Goal: Obtain resource: Obtain resource

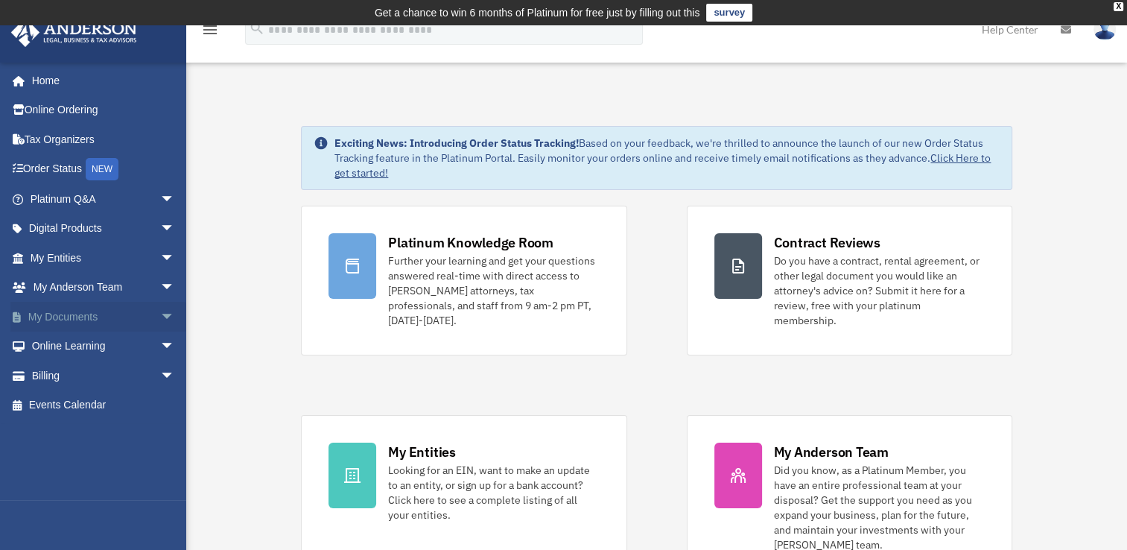
click at [52, 315] on link "My Documents arrow_drop_down" at bounding box center [103, 317] width 187 height 30
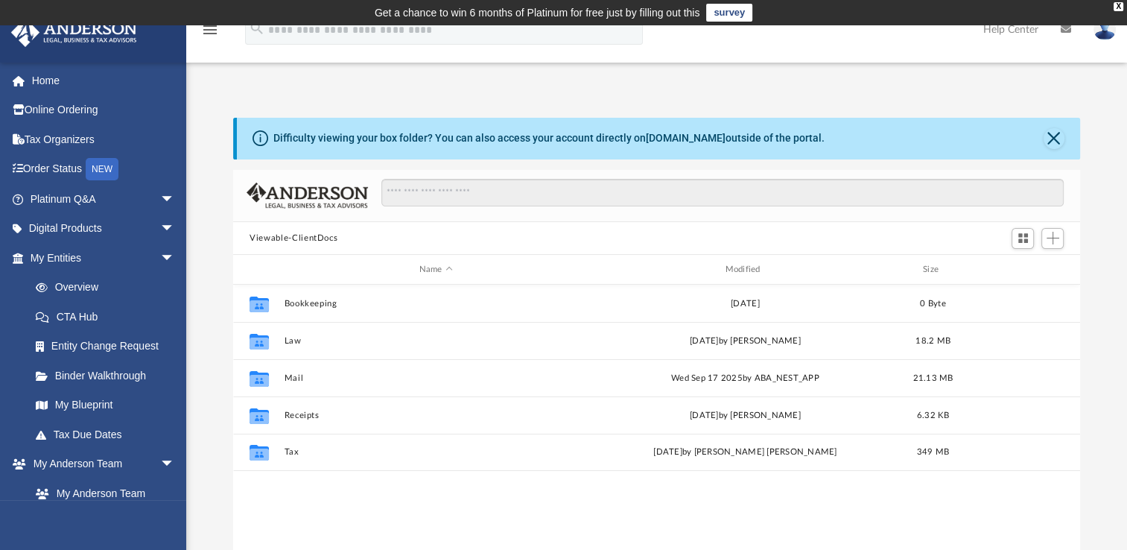
scroll to position [327, 834]
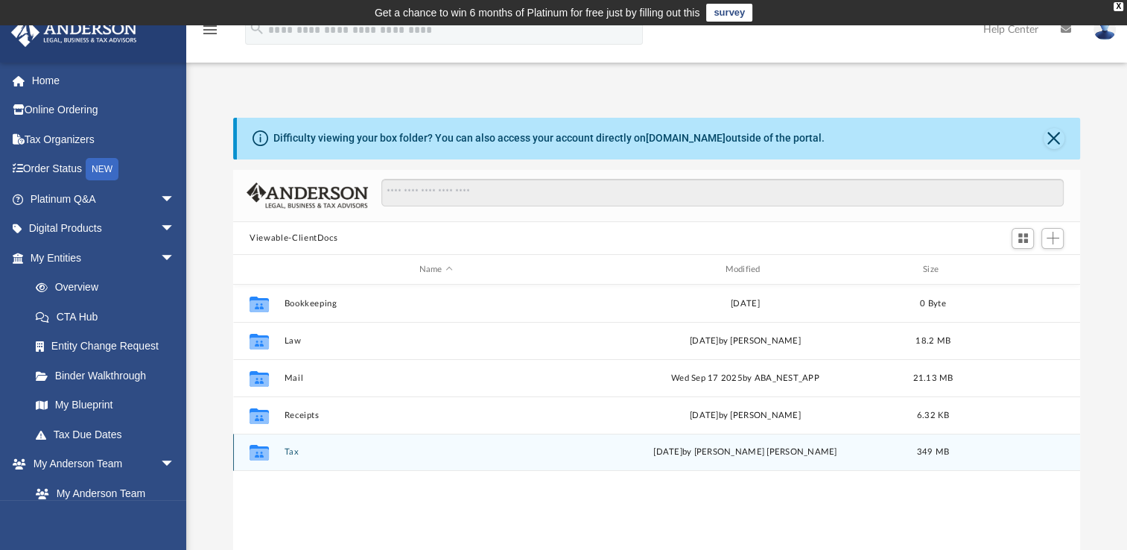
click at [287, 451] on button "Tax" at bounding box center [435, 452] width 303 height 10
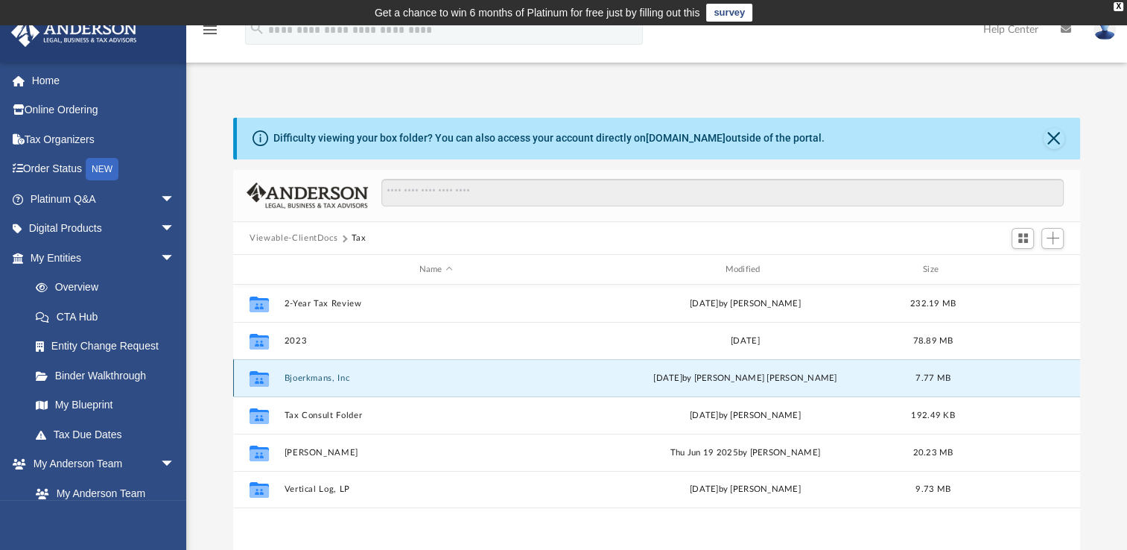
click at [314, 380] on button "Bjoerkmans, Inc" at bounding box center [435, 378] width 303 height 10
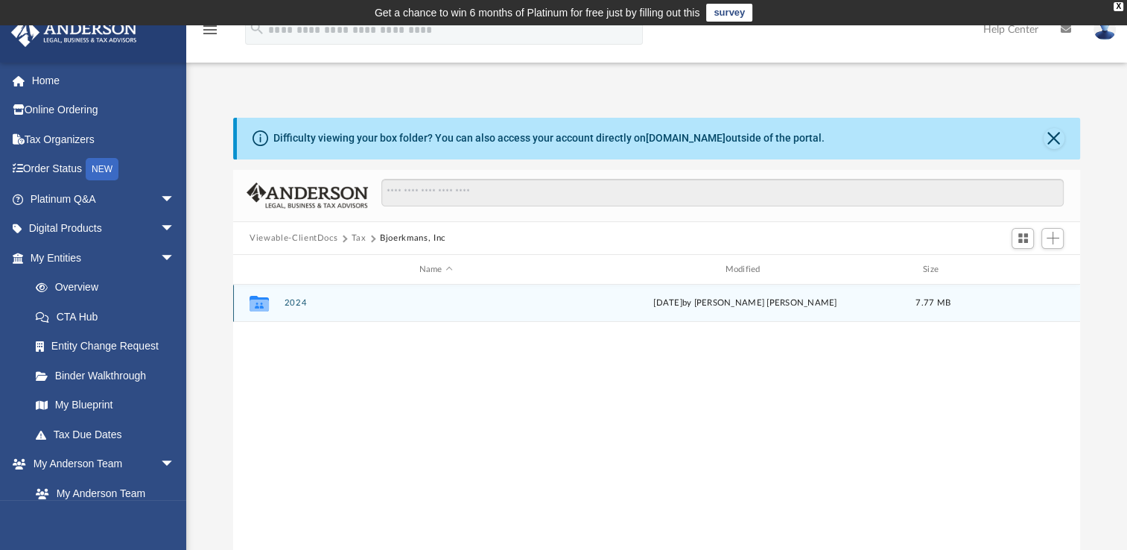
click at [293, 302] on button "2024" at bounding box center [435, 303] width 303 height 10
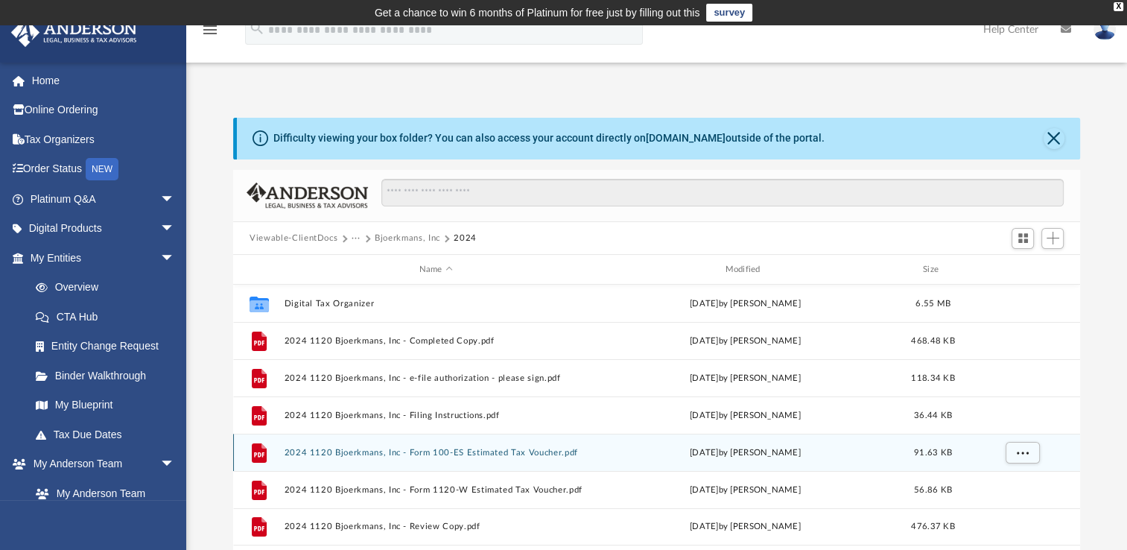
click at [467, 451] on button "2024 1120 Bjoerkmans, Inc - Form 100-ES Estimated Tax Voucher.pdf" at bounding box center [435, 453] width 303 height 10
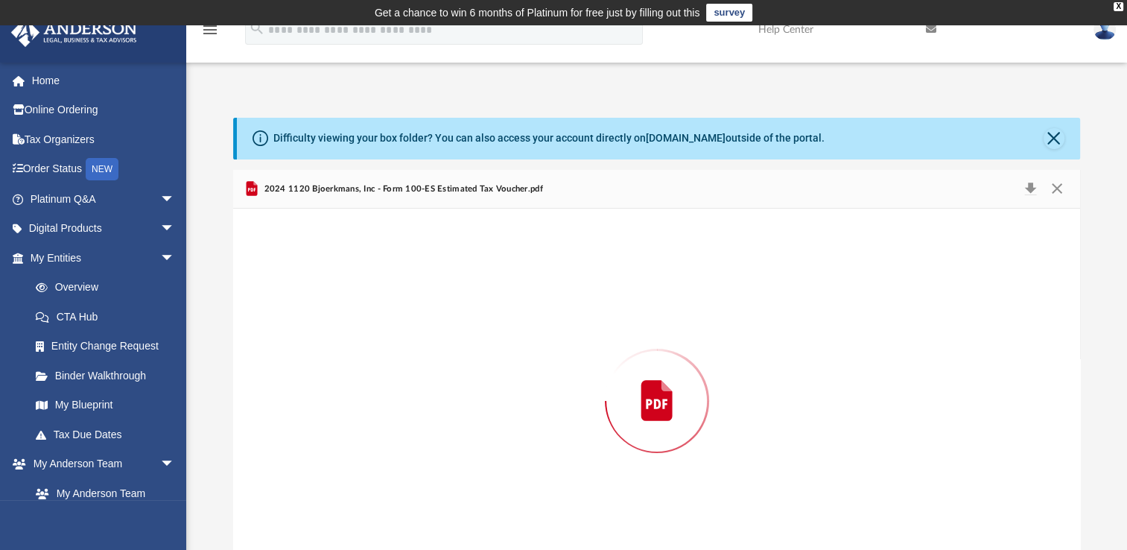
scroll to position [42, 0]
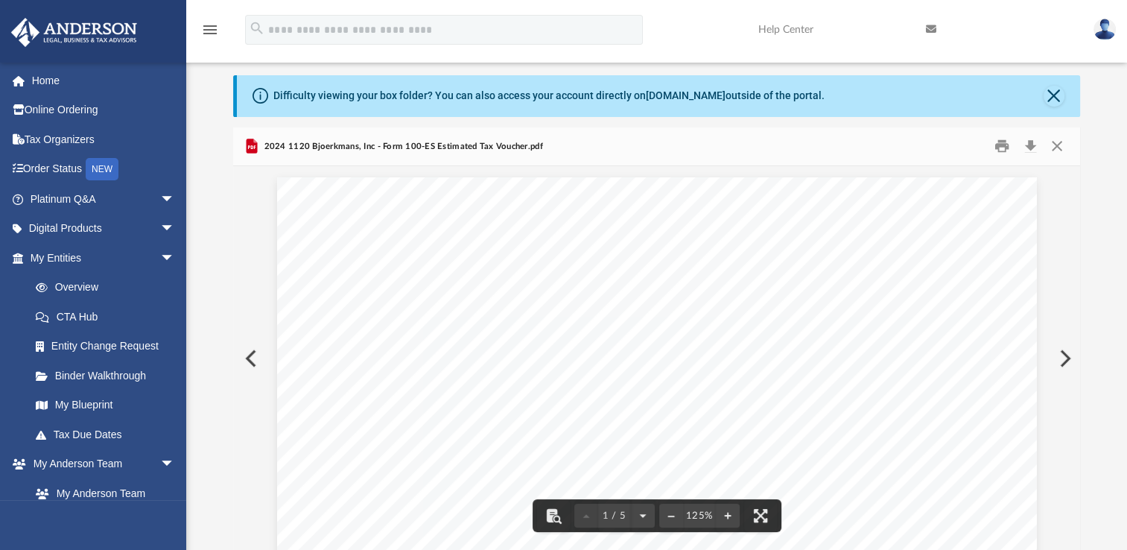
click at [1055, 83] on div "Difficulty viewing your box folder? You can also access your account directly o…" at bounding box center [658, 96] width 843 height 42
click at [1054, 92] on button "Close" at bounding box center [1053, 96] width 21 height 21
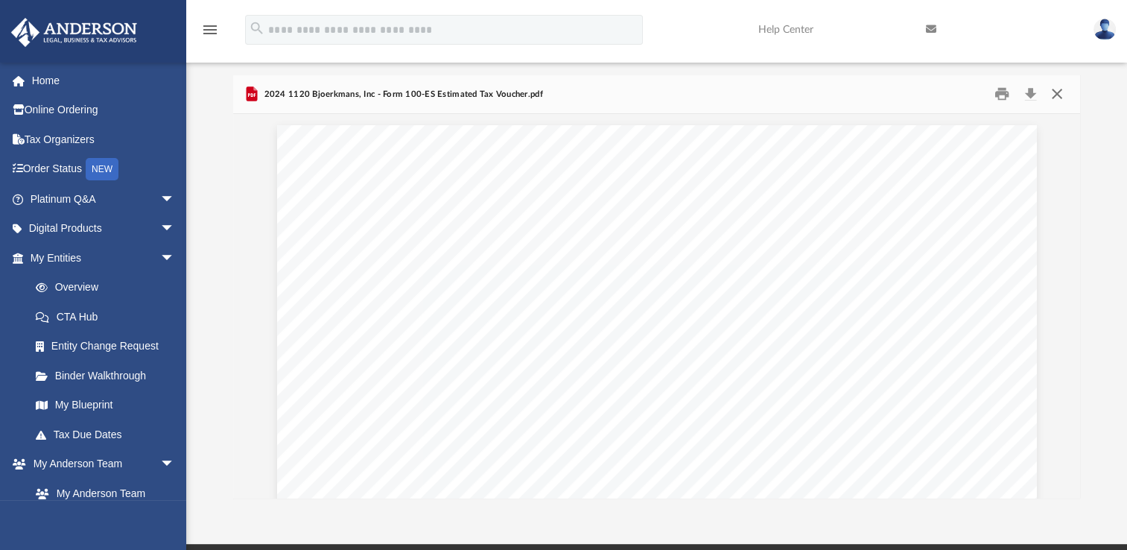
click at [1054, 92] on button "Close" at bounding box center [1055, 94] width 27 height 23
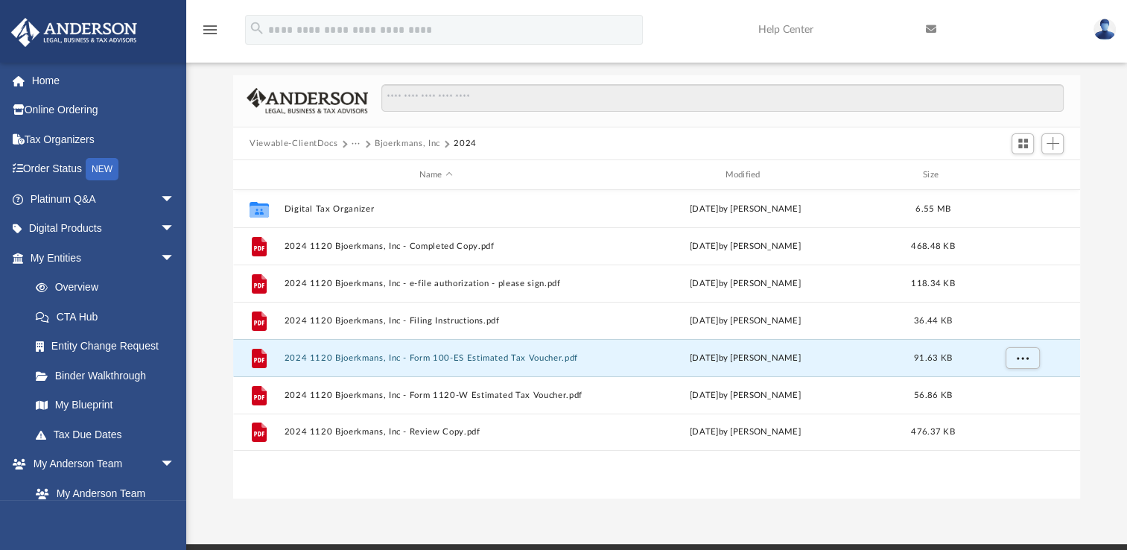
click at [319, 144] on button "Viewable-ClientDocs" at bounding box center [293, 143] width 88 height 13
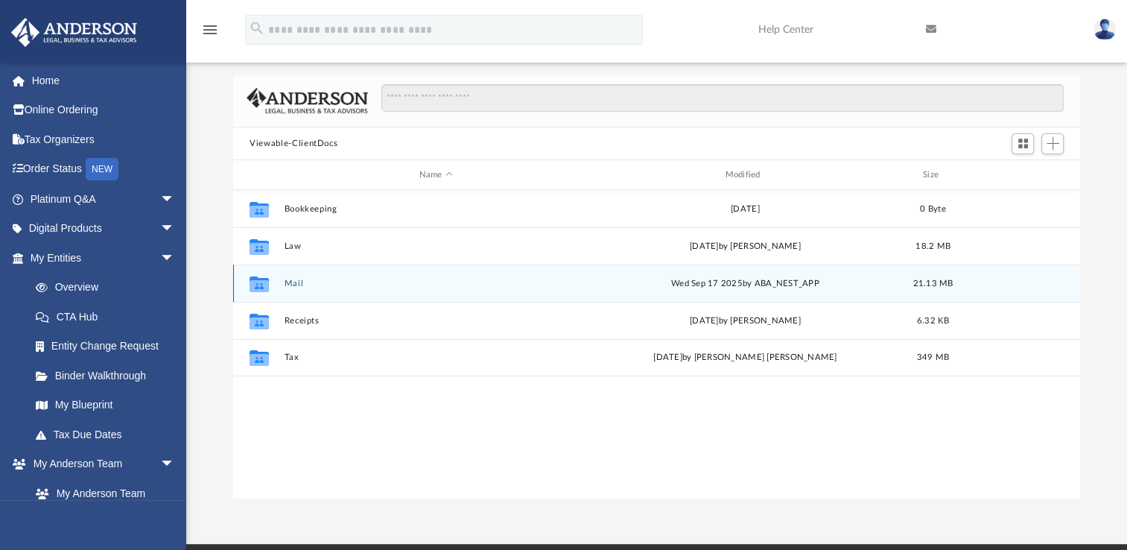
click at [294, 279] on button "Mail" at bounding box center [435, 283] width 303 height 10
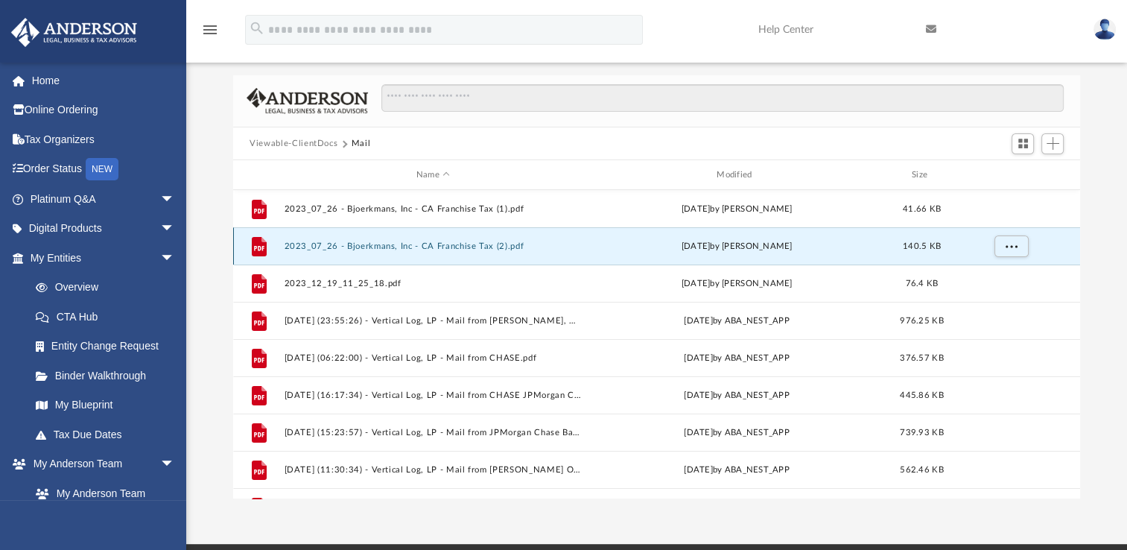
click at [437, 245] on button "2023_07_26 - Bjoerkmans, Inc - CA Franchise Tax (2).pdf" at bounding box center [432, 246] width 297 height 10
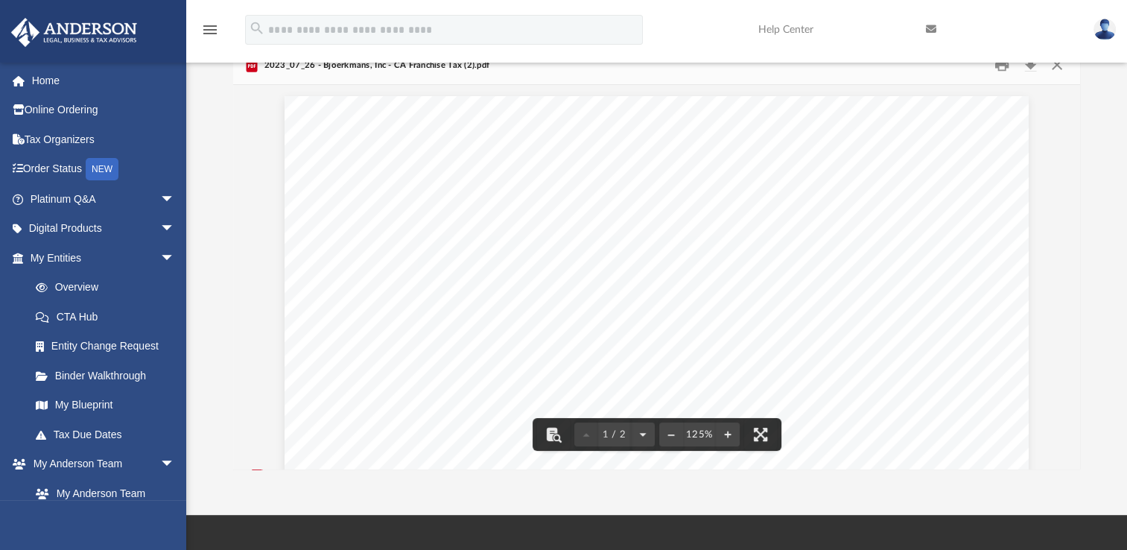
scroll to position [0, 0]
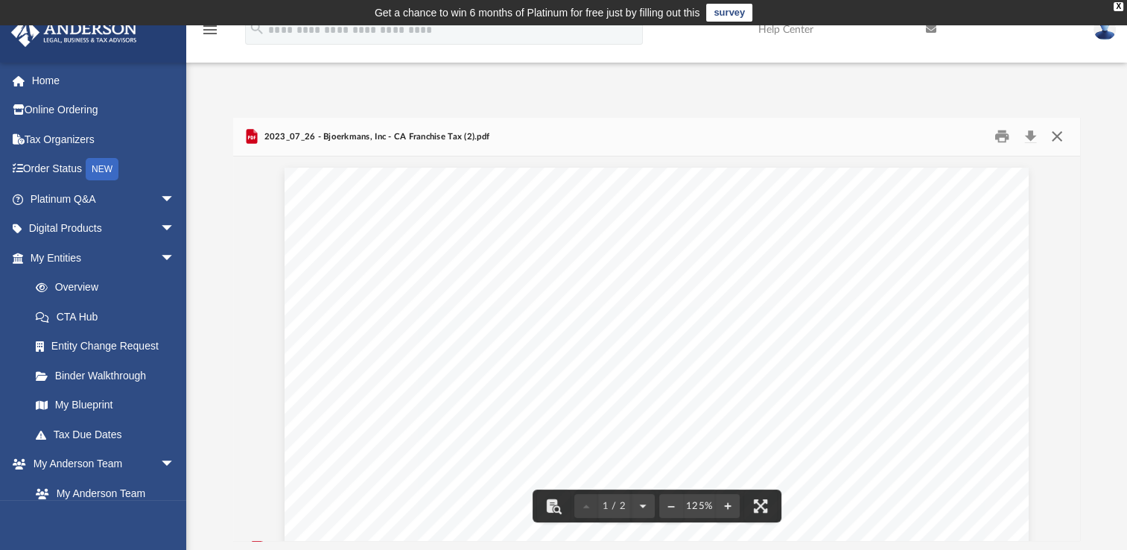
click at [1045, 147] on button "Close" at bounding box center [1055, 136] width 27 height 23
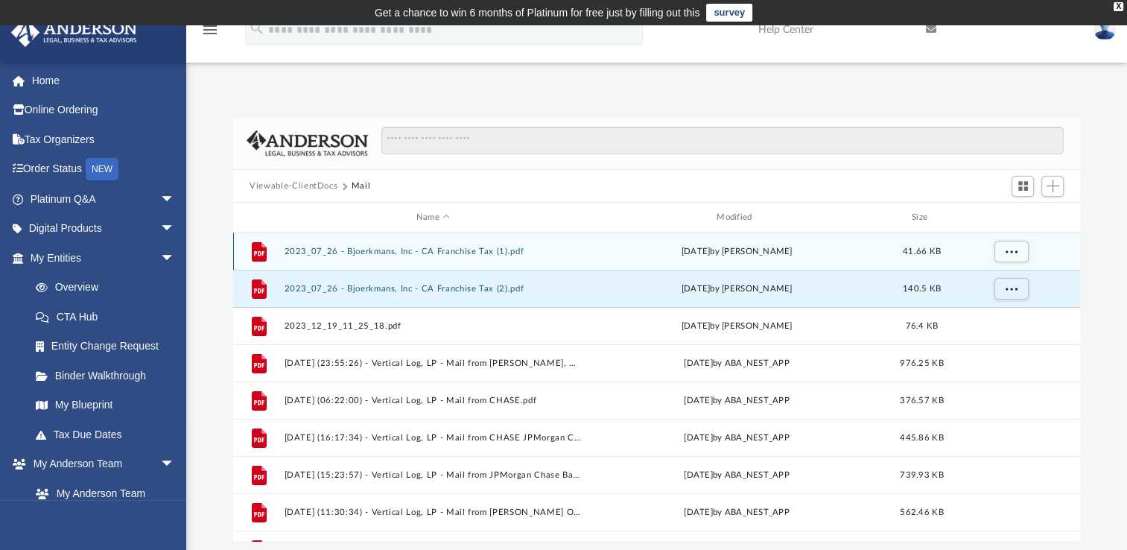
click at [486, 252] on button "2023_07_26 - Bjoerkmans, Inc - CA Franchise Tax (1).pdf" at bounding box center [432, 251] width 297 height 10
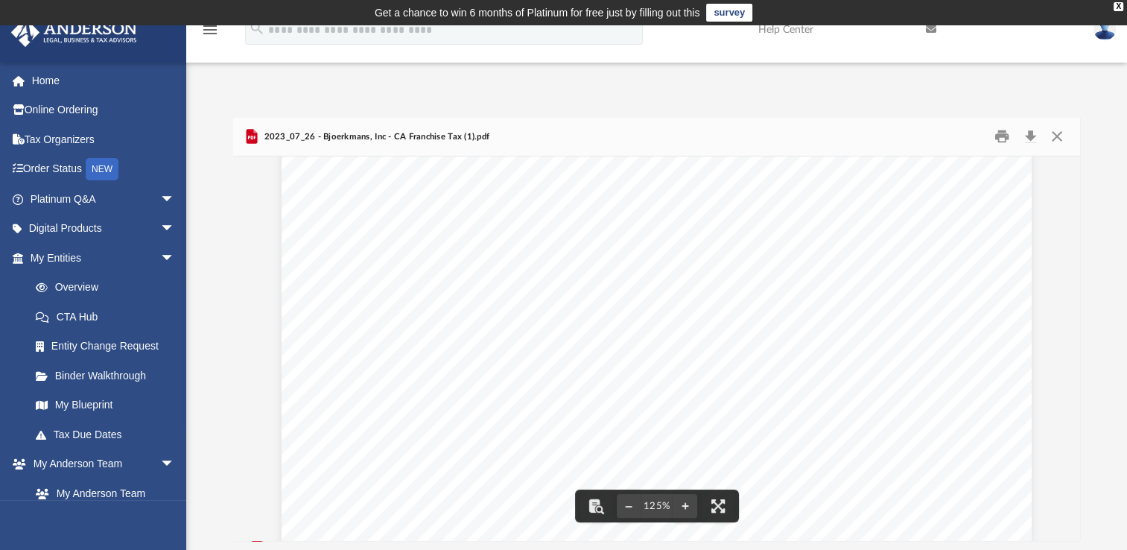
click at [962, 443] on div "Page 1" at bounding box center [656, 290] width 750 height 978
click at [1046, 147] on button "Close" at bounding box center [1055, 136] width 27 height 23
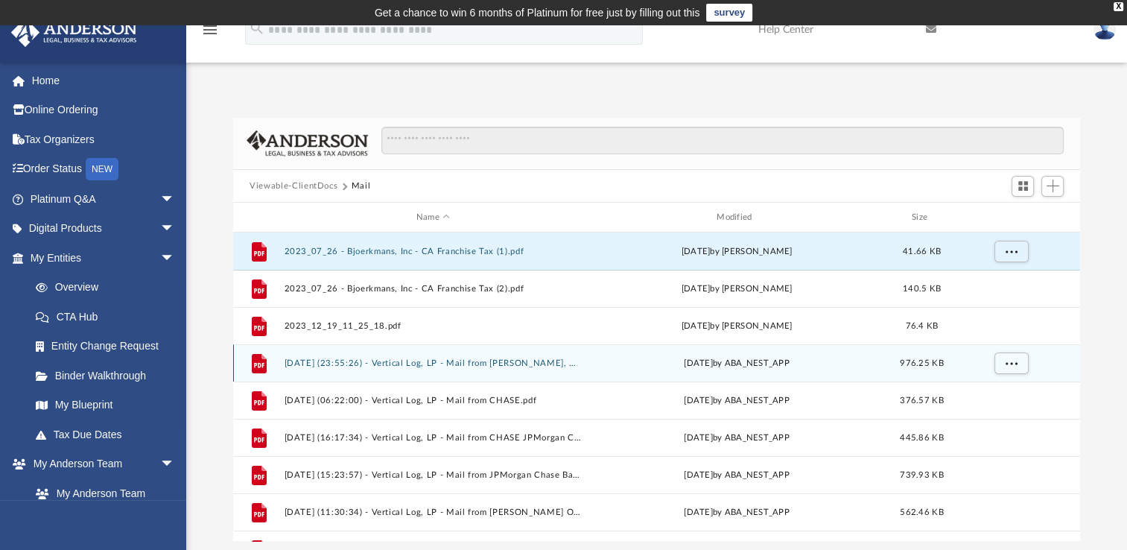
click at [533, 363] on button "2024.06.14 (23:55:26) - Vertical Log, LP - Mail from Shari L. Freidenrich, CPA …" at bounding box center [432, 363] width 297 height 10
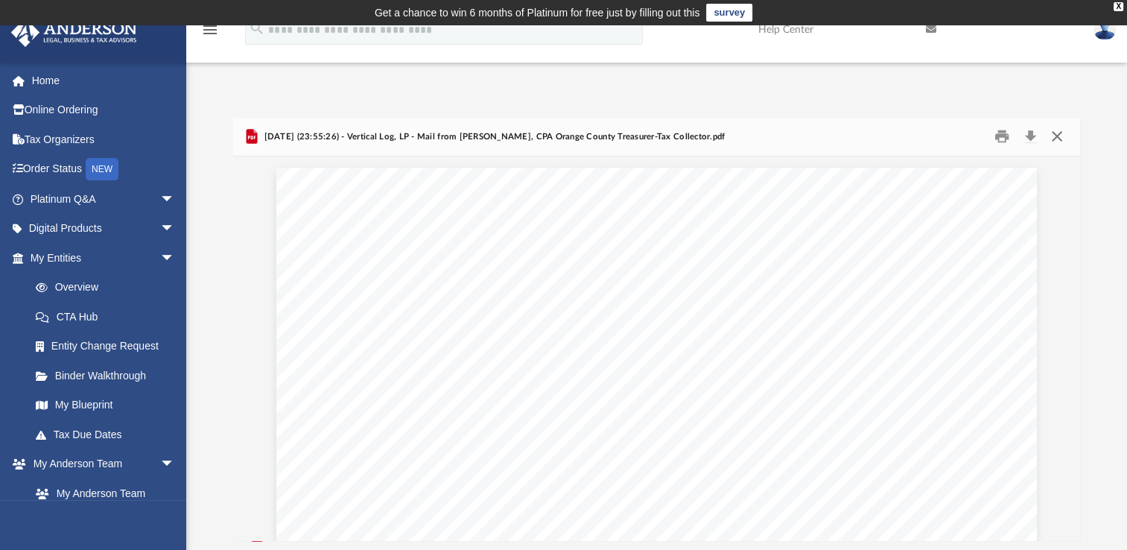
click at [1051, 136] on button "Close" at bounding box center [1055, 136] width 27 height 23
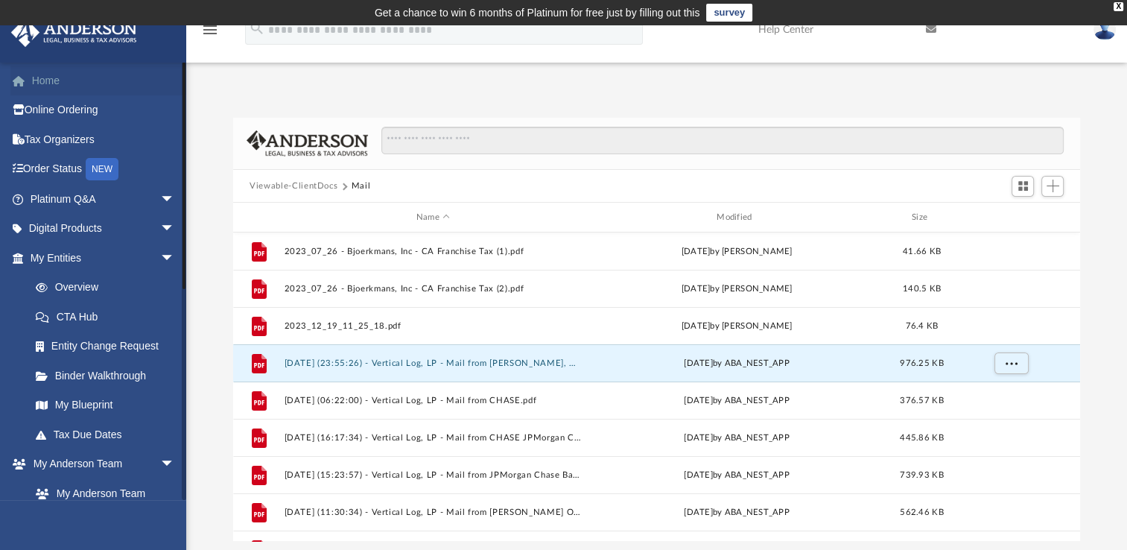
click at [34, 86] on link "Home" at bounding box center [103, 81] width 187 height 30
